Goal: Task Accomplishment & Management: Use online tool/utility

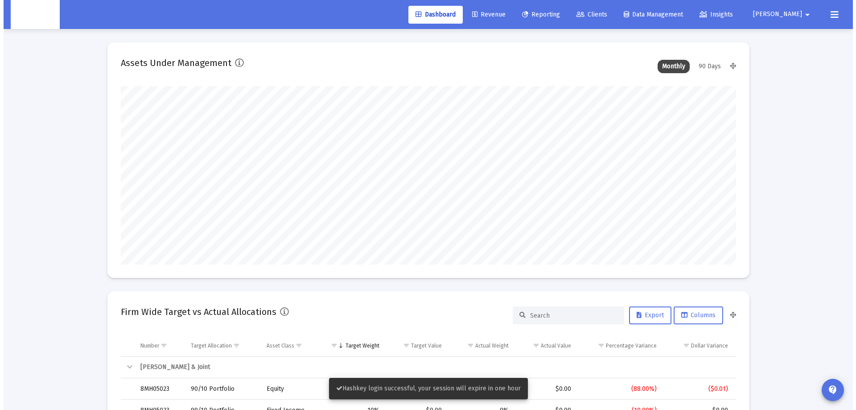
scroll to position [178, 331]
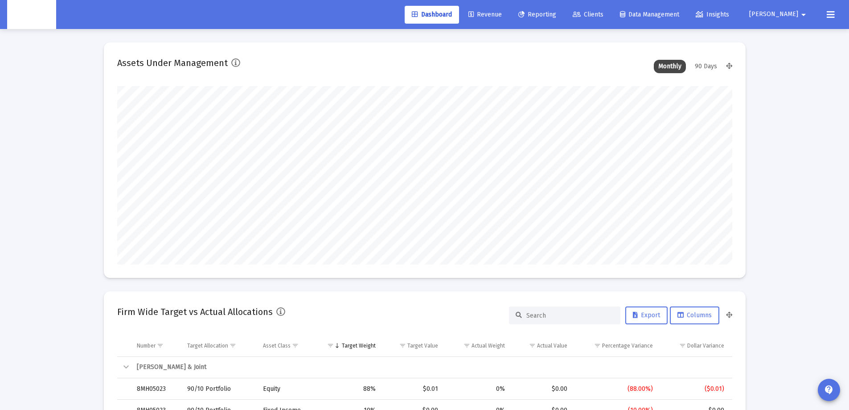
click at [556, 16] on span "Reporting" at bounding box center [538, 15] width 38 height 8
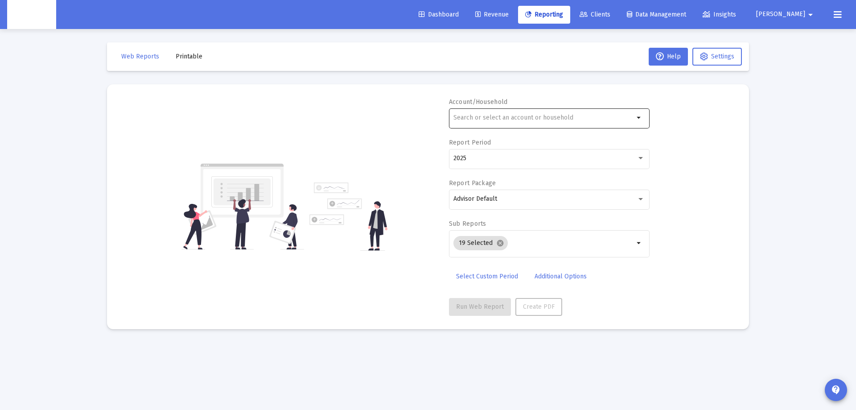
click at [535, 119] on input "text" at bounding box center [543, 117] width 181 height 7
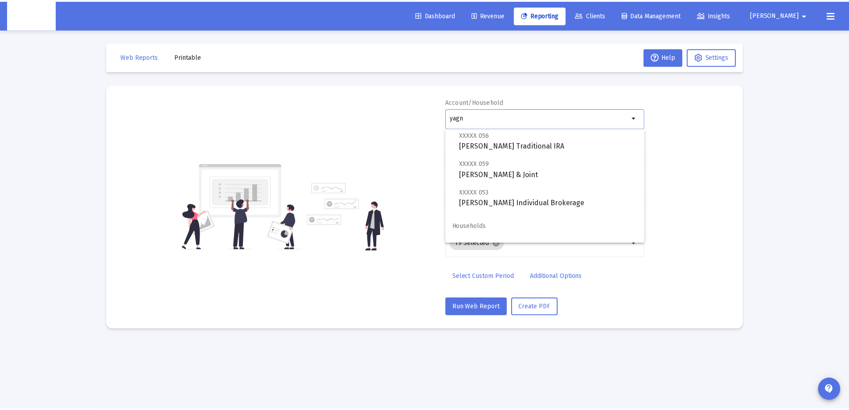
scroll to position [36, 0]
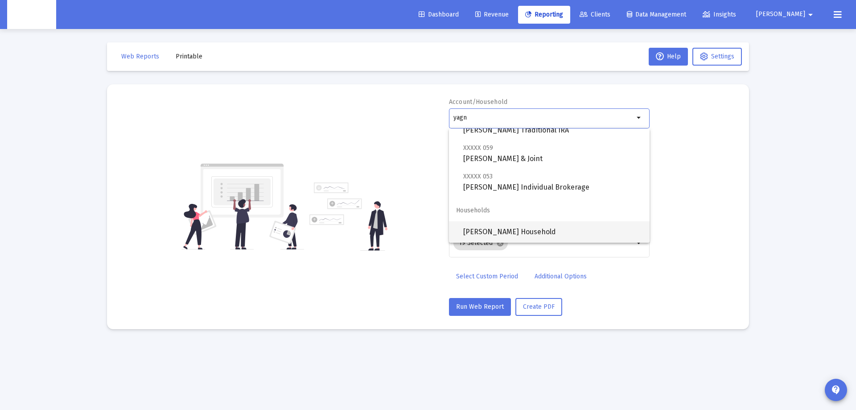
click at [556, 232] on span "[PERSON_NAME] Household" at bounding box center [552, 231] width 179 height 21
type input "[PERSON_NAME] Household"
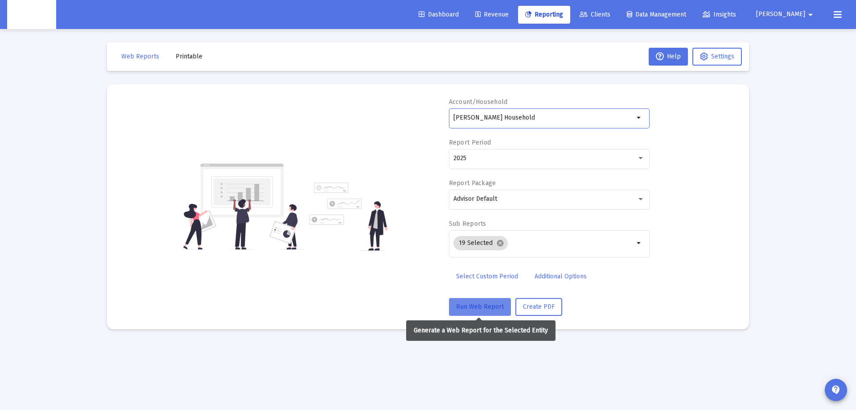
click at [474, 307] on span "Run Web Report" at bounding box center [480, 307] width 48 height 8
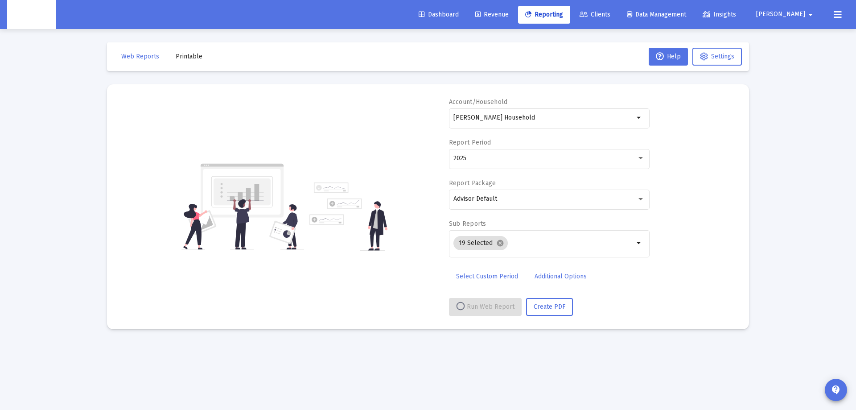
select select "View all"
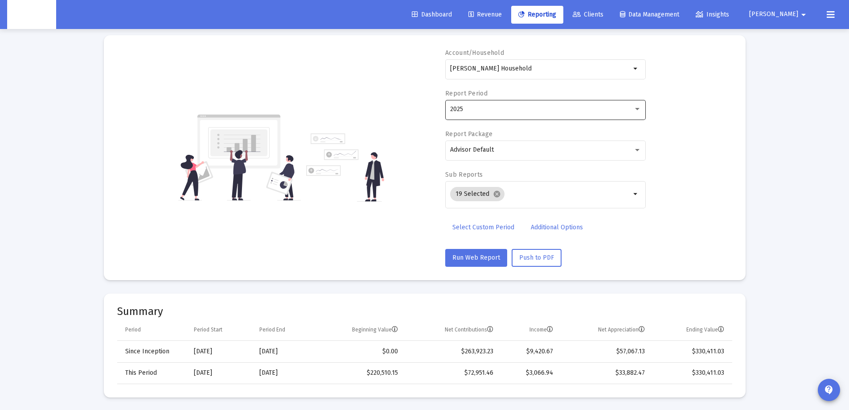
scroll to position [0, 0]
